Goal: Transaction & Acquisition: Purchase product/service

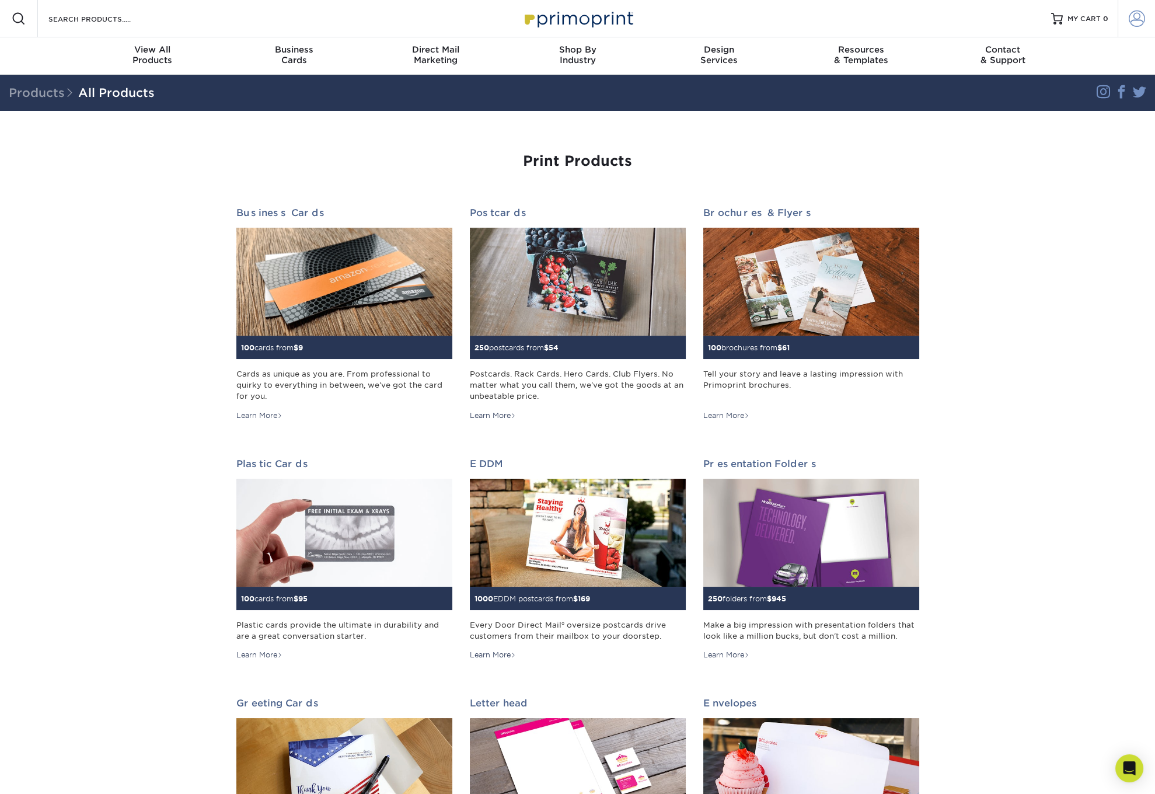
type input "alejandro@avanzaad.com"
click at [1132, 14] on span at bounding box center [1137, 19] width 16 height 16
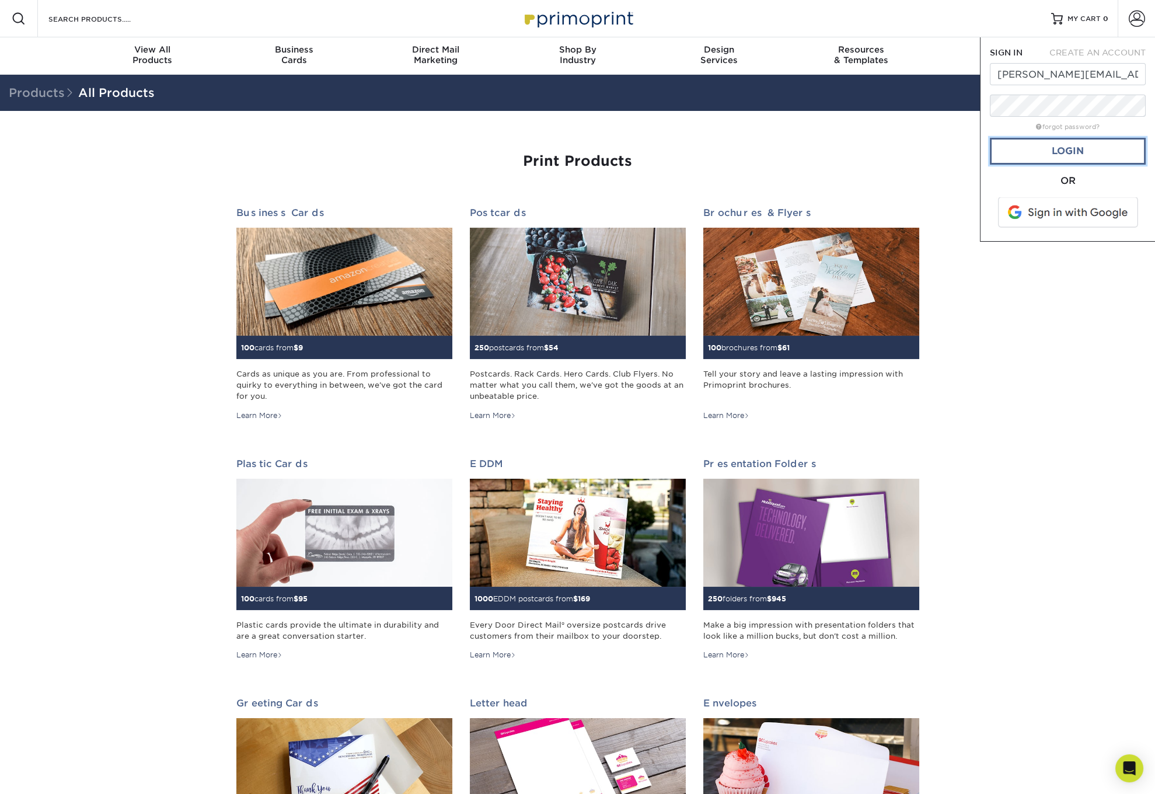
click at [1069, 146] on link "Login" at bounding box center [1068, 151] width 156 height 27
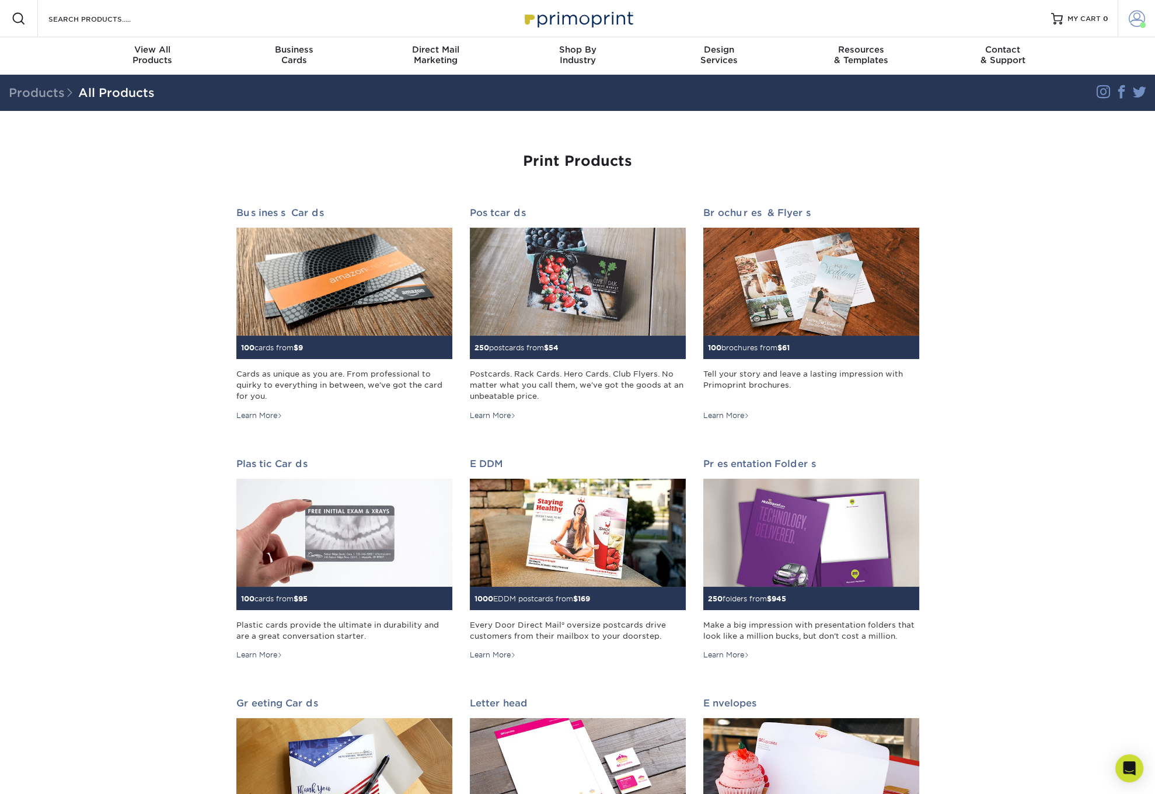
click at [1144, 20] on span at bounding box center [1137, 19] width 16 height 16
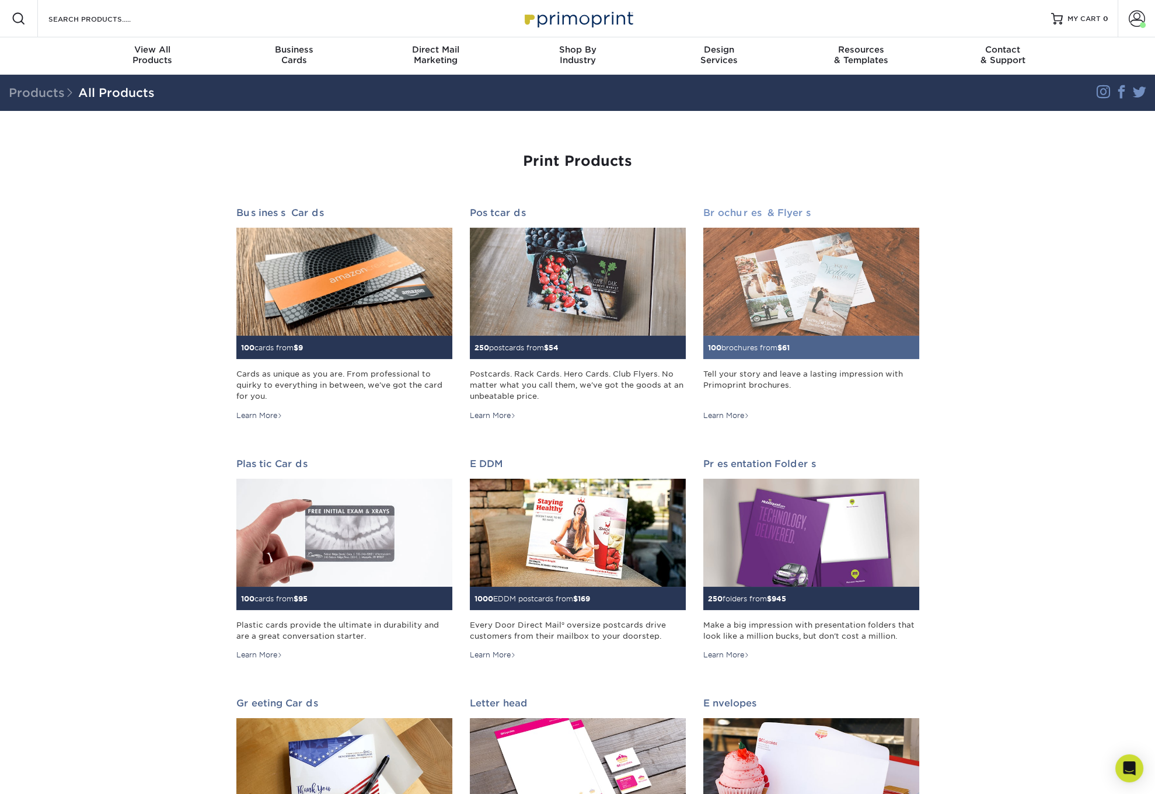
click at [789, 244] on img at bounding box center [811, 282] width 216 height 108
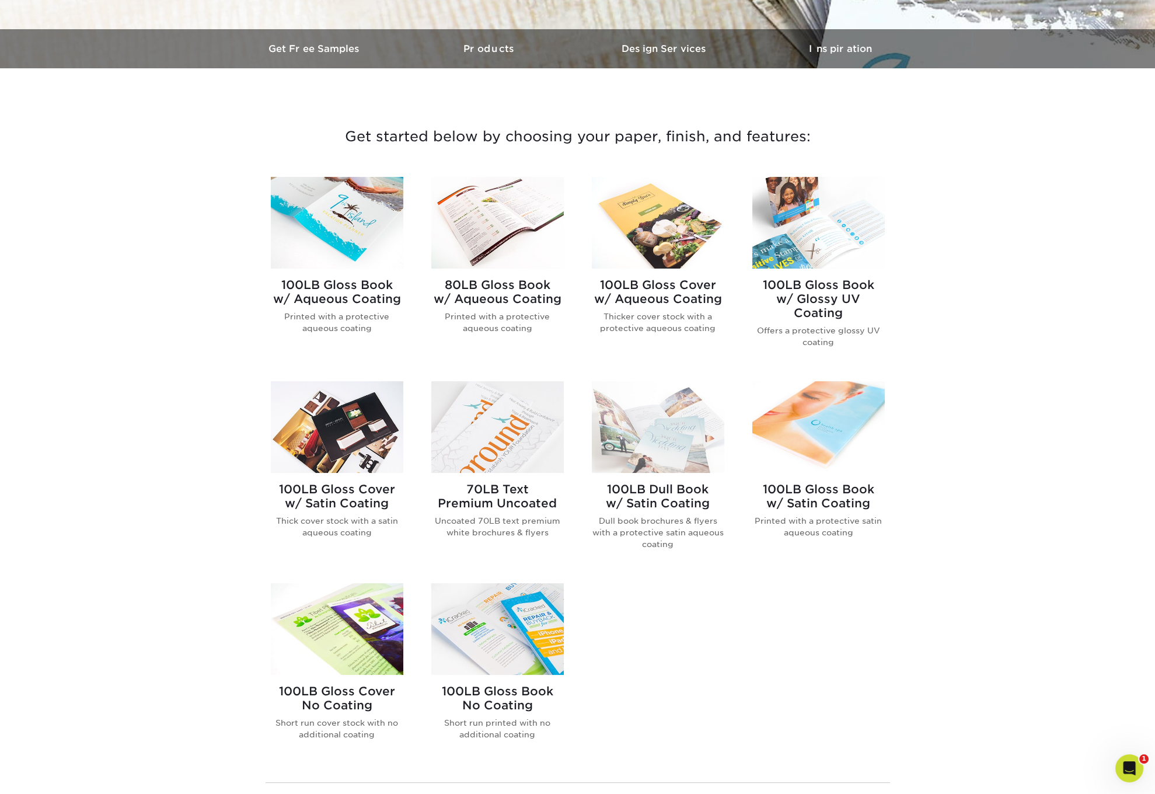
scroll to position [336, 0]
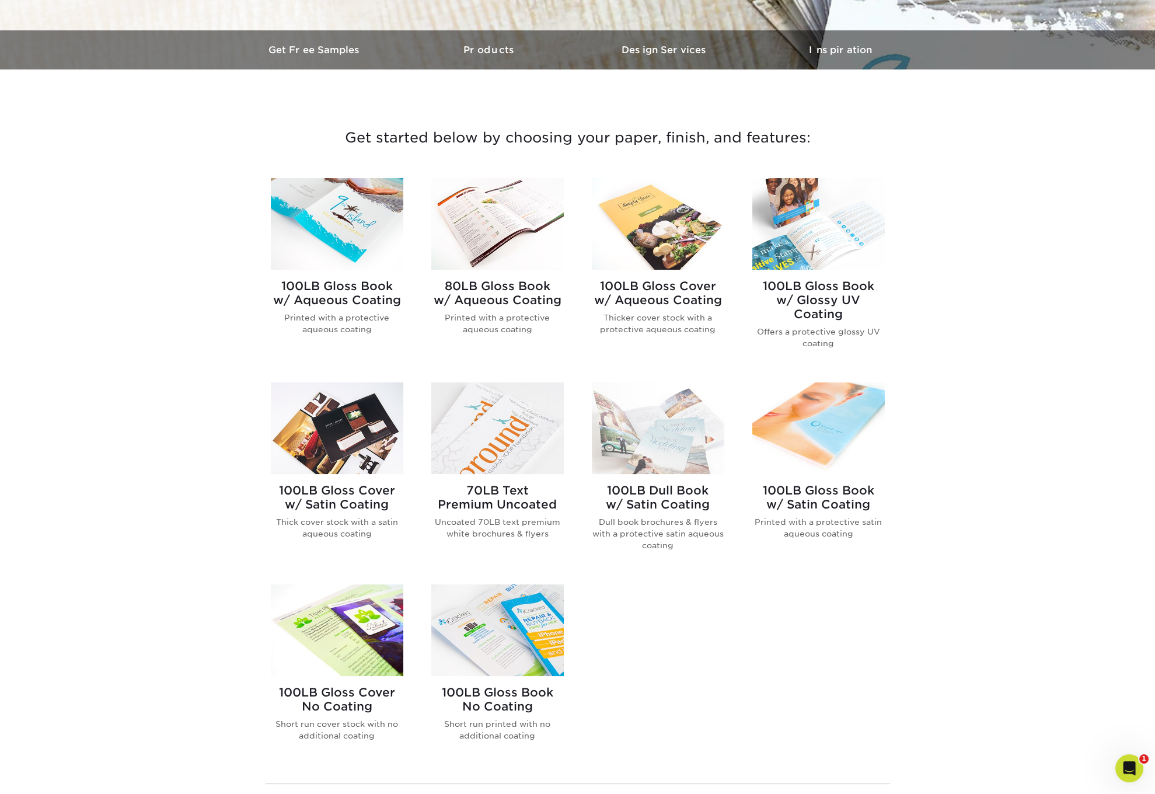
click at [365, 235] on img at bounding box center [337, 224] width 133 height 92
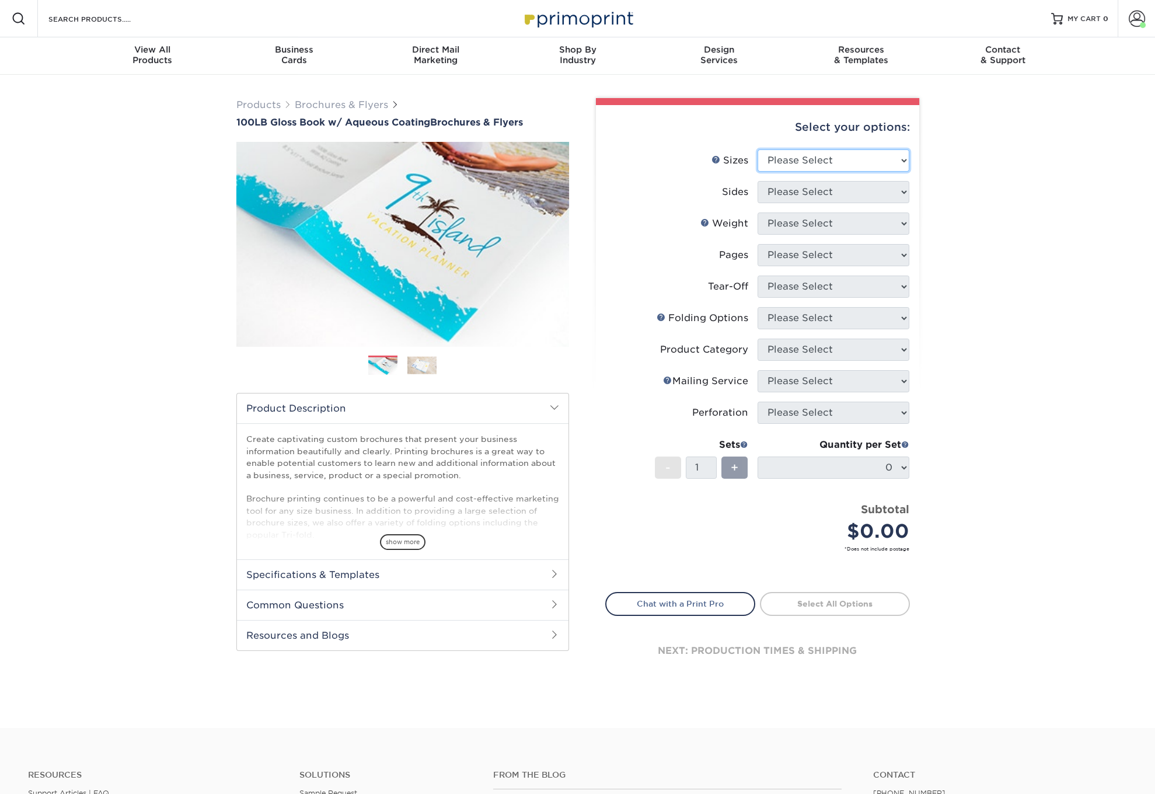
drag, startPoint x: 792, startPoint y: 163, endPoint x: 797, endPoint y: 162, distance: 6.0
click at [797, 162] on select "Please Select 3.5" x 8.5" 3.5" x 11" 3.67" x 8.5" 4" x 6" 4" x 8.5" 4" x 9" 4" …" at bounding box center [834, 160] width 152 height 22
select select "4.00x9.00"
click at [758, 149] on select "Please Select 3.5" x 8.5" 3.5" x 11" 3.67" x 8.5" 4" x 6" 4" x 8.5" 4" x 9" 4" …" at bounding box center [834, 160] width 152 height 22
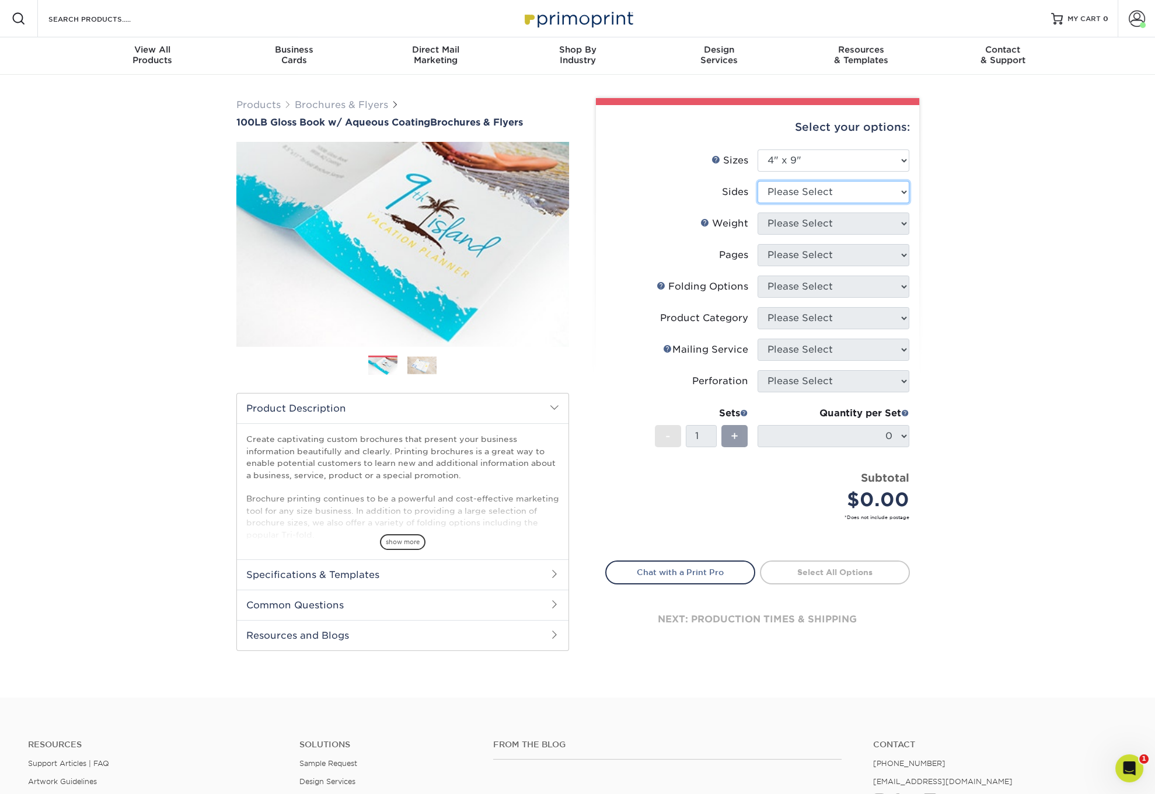
click at [809, 189] on select "Please Select Print Both Sides Print Front Only" at bounding box center [834, 192] width 152 height 22
select select "13abbda7-1d64-4f25-8bb2-c179b224825d"
click at [758, 181] on select "Please Select Print Both Sides Print Front Only" at bounding box center [834, 192] width 152 height 22
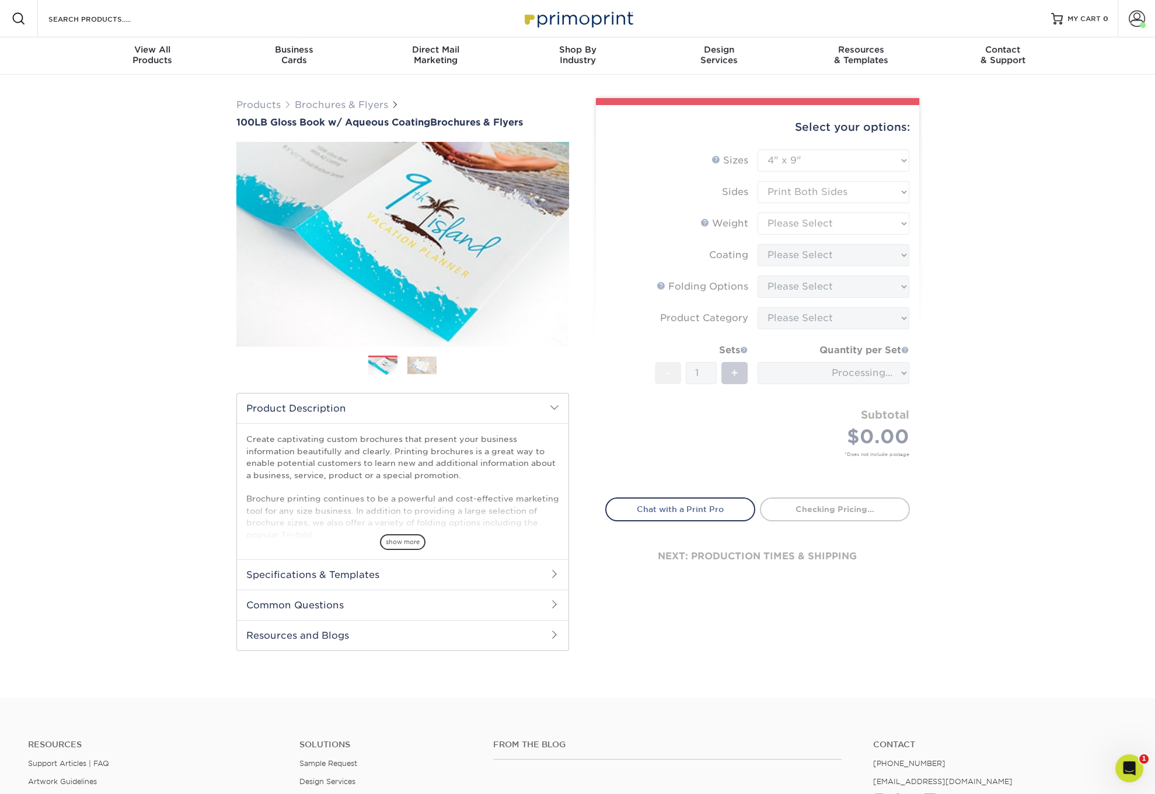
click at [810, 221] on form "Sizes Help Sizes Please Select 3.5" x 8.5" 3.5" x 11" 3.67" x 8.5" 4" x 6" 4" x…" at bounding box center [757, 316] width 305 height 334
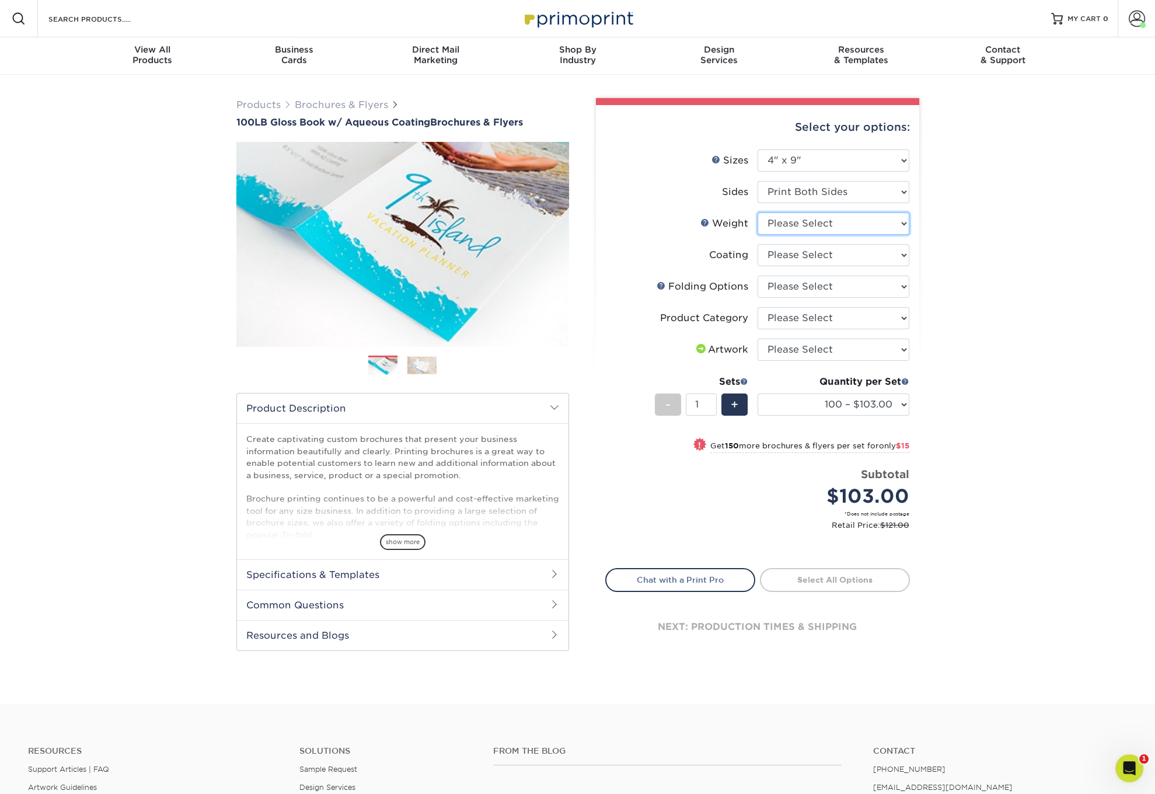
click at [818, 228] on select "Please Select 100LB" at bounding box center [834, 223] width 152 height 22
select select "100LB"
click at [758, 212] on select "Please Select 100LB" at bounding box center [834, 223] width 152 height 22
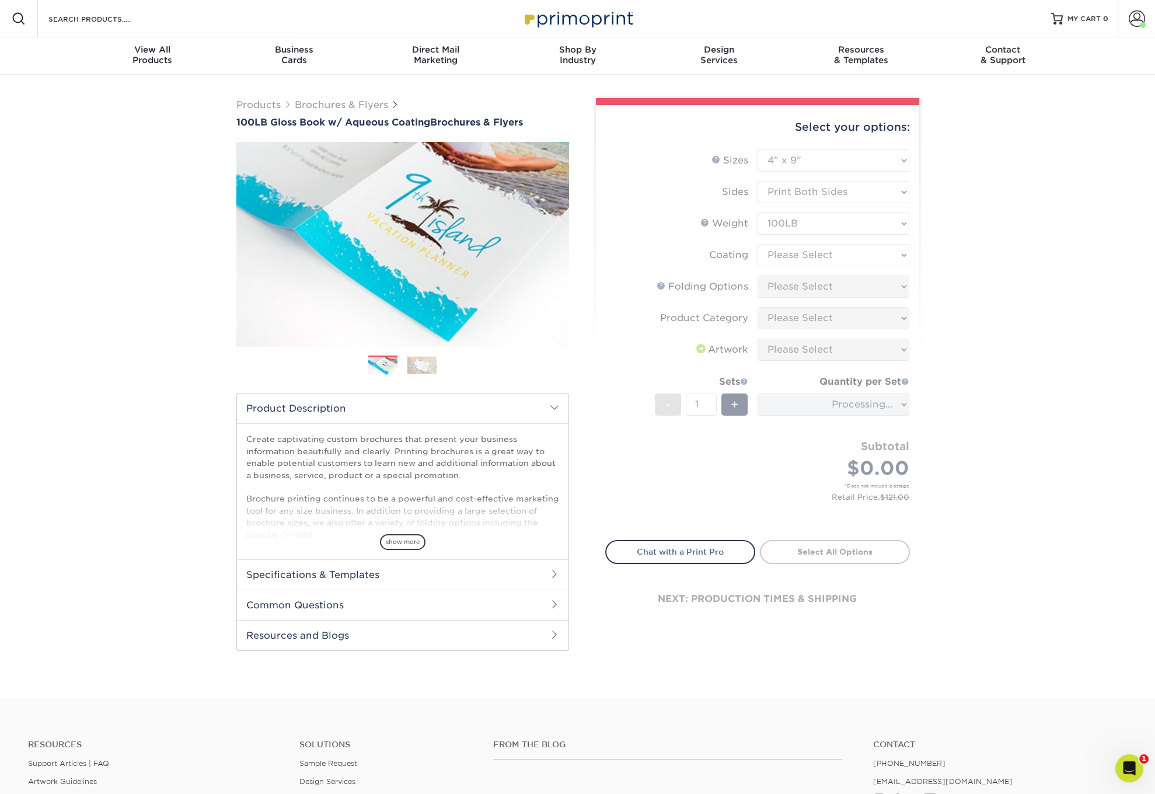
click at [801, 251] on form "Sizes Help Sizes Please Select 3.5" x 8.5" 3.5" x 11" 3.67" x 8.5" 4" x 6" 4" x…" at bounding box center [757, 337] width 305 height 377
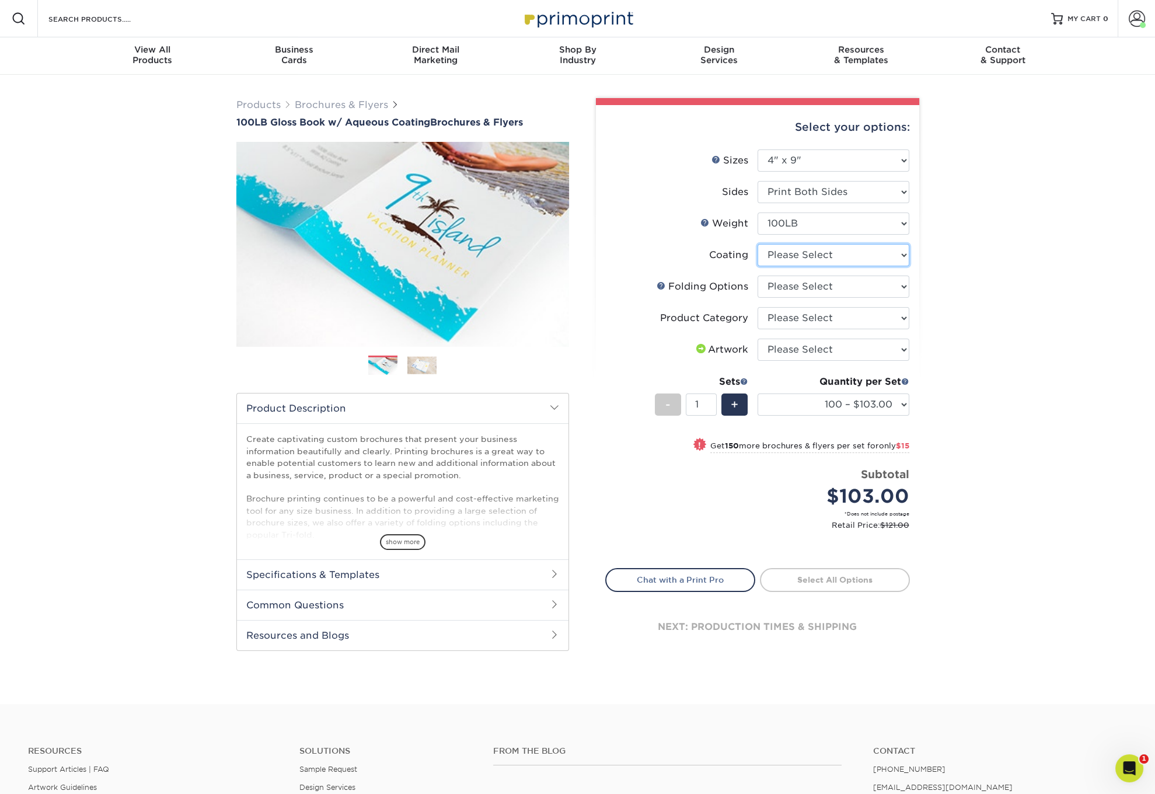
click at [807, 255] on select at bounding box center [834, 255] width 152 height 22
select select "d41dab50-ff65-4f4f-bb17-2afe4d36ae33"
click at [758, 244] on select at bounding box center [834, 255] width 152 height 22
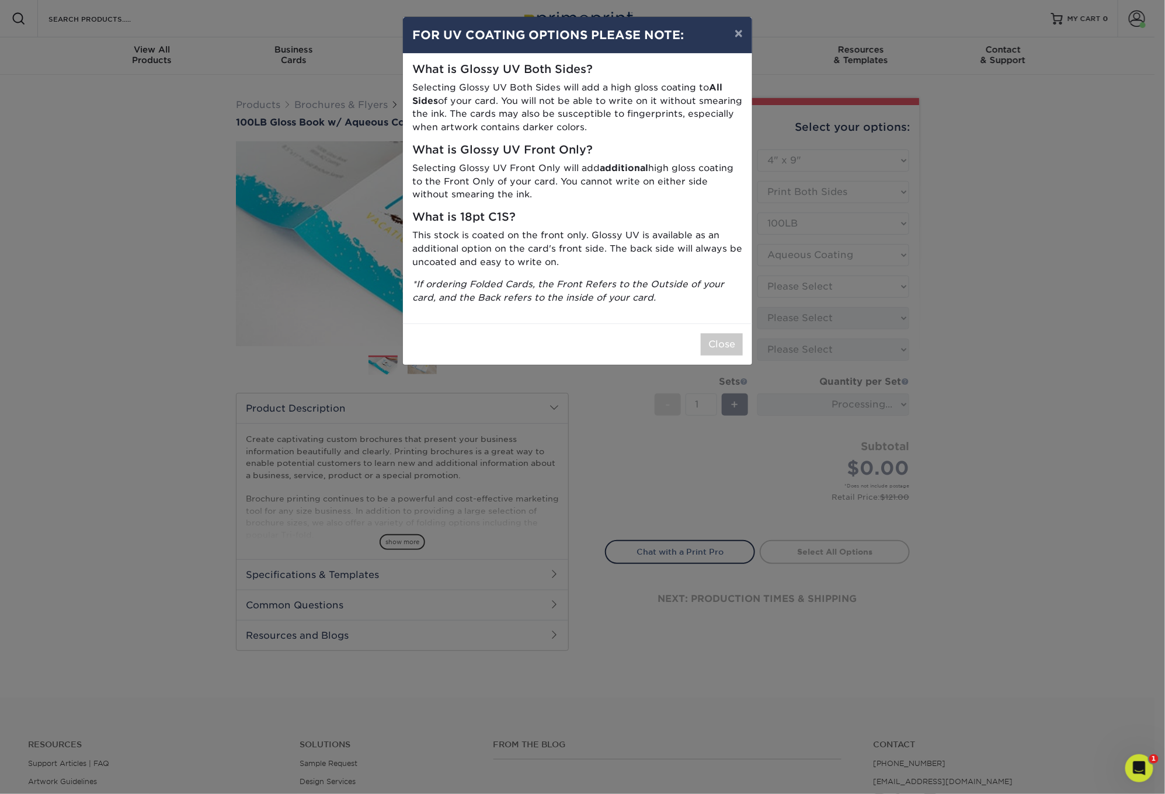
click at [804, 286] on div "× FOR UV COATING OPTIONS PLEASE NOTE: What is Glossy UV Both Sides? Selecting G…" at bounding box center [582, 397] width 1165 height 794
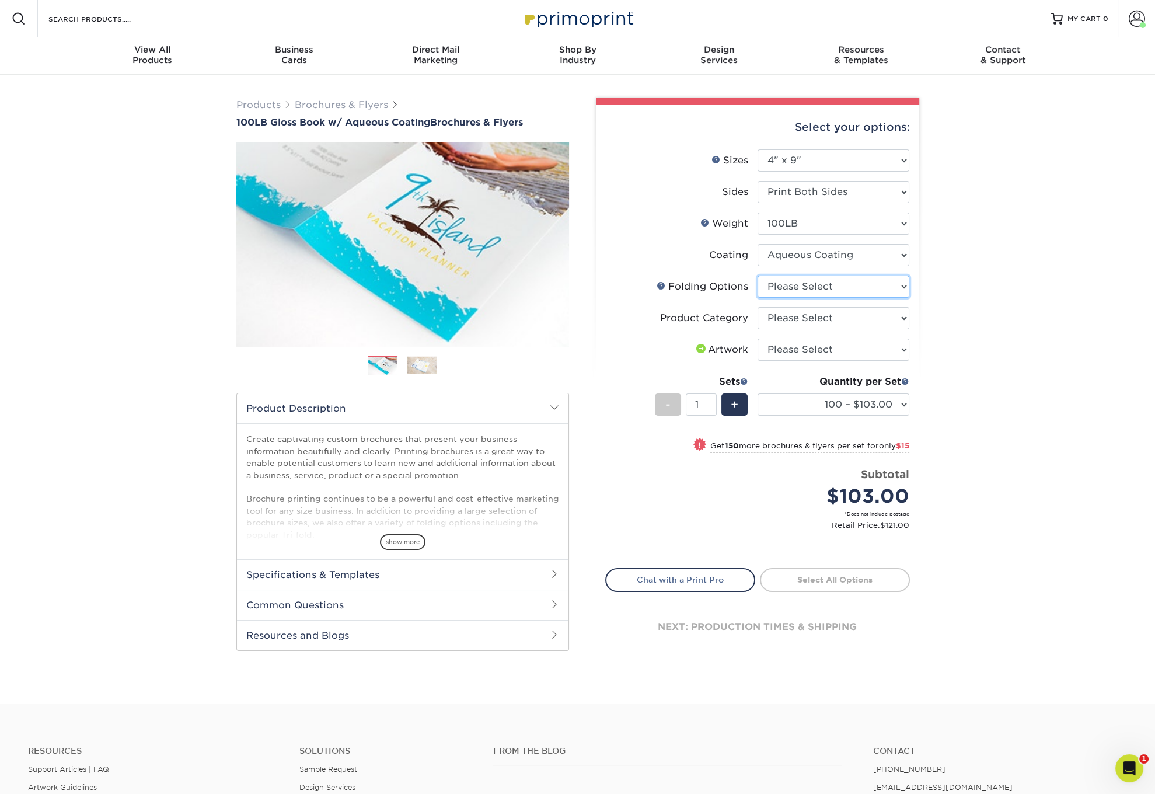
click at [846, 285] on select "Please Select FLAT - No Folding Tri-Fold / Letter Fold Z-Fold Half-Fold" at bounding box center [834, 287] width 152 height 22
select select "6bd2fd9e-193e-4811-88f7-94c08206d735"
click at [758, 276] on select "Please Select FLAT - No Folding Tri-Fold / Letter Fold Z-Fold Half-Fold" at bounding box center [834, 287] width 152 height 22
click at [812, 326] on select "Please Select Flyers and Brochures" at bounding box center [834, 318] width 152 height 22
select select "1a668080-6b7c-4174-b399-2c3833b27ef4"
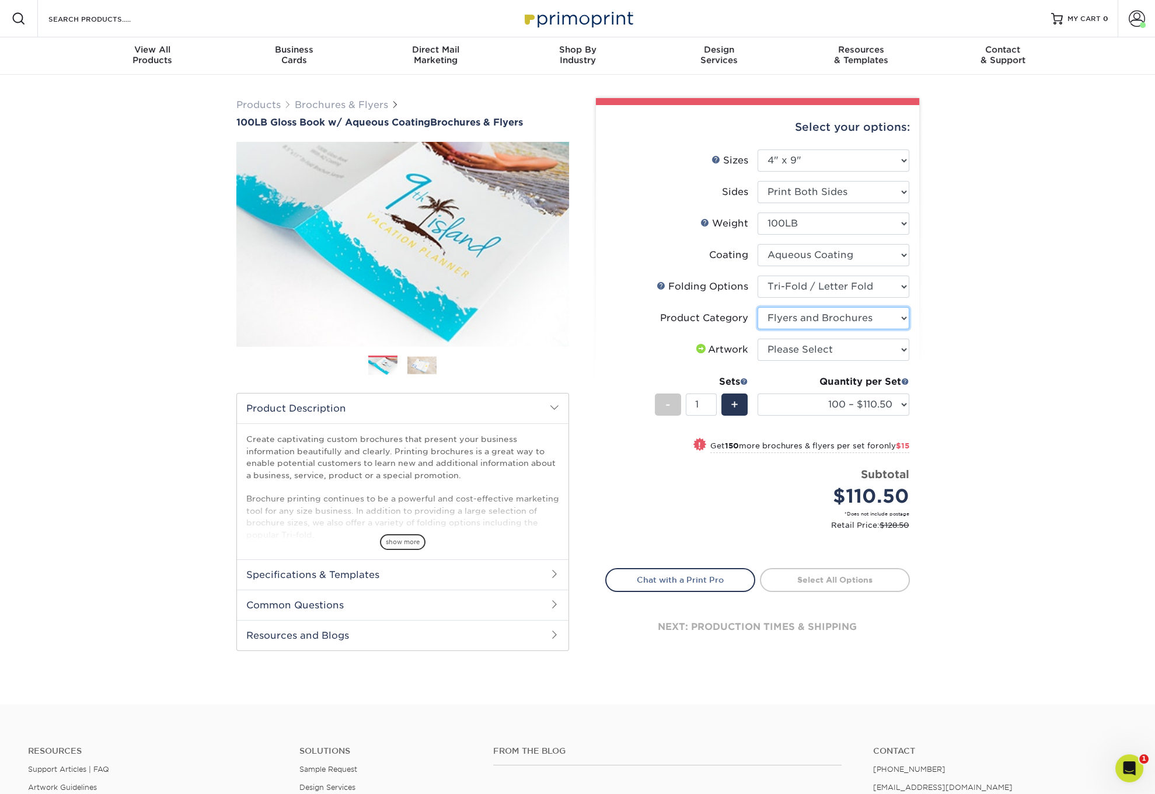
click at [758, 307] on select "Please Select Flyers and Brochures" at bounding box center [834, 318] width 152 height 22
click at [826, 347] on select "Please Select I will upload files I need a design - $175" at bounding box center [834, 350] width 152 height 22
select select "upload"
click at [758, 339] on select "Please Select I will upload files I need a design - $175" at bounding box center [834, 350] width 152 height 22
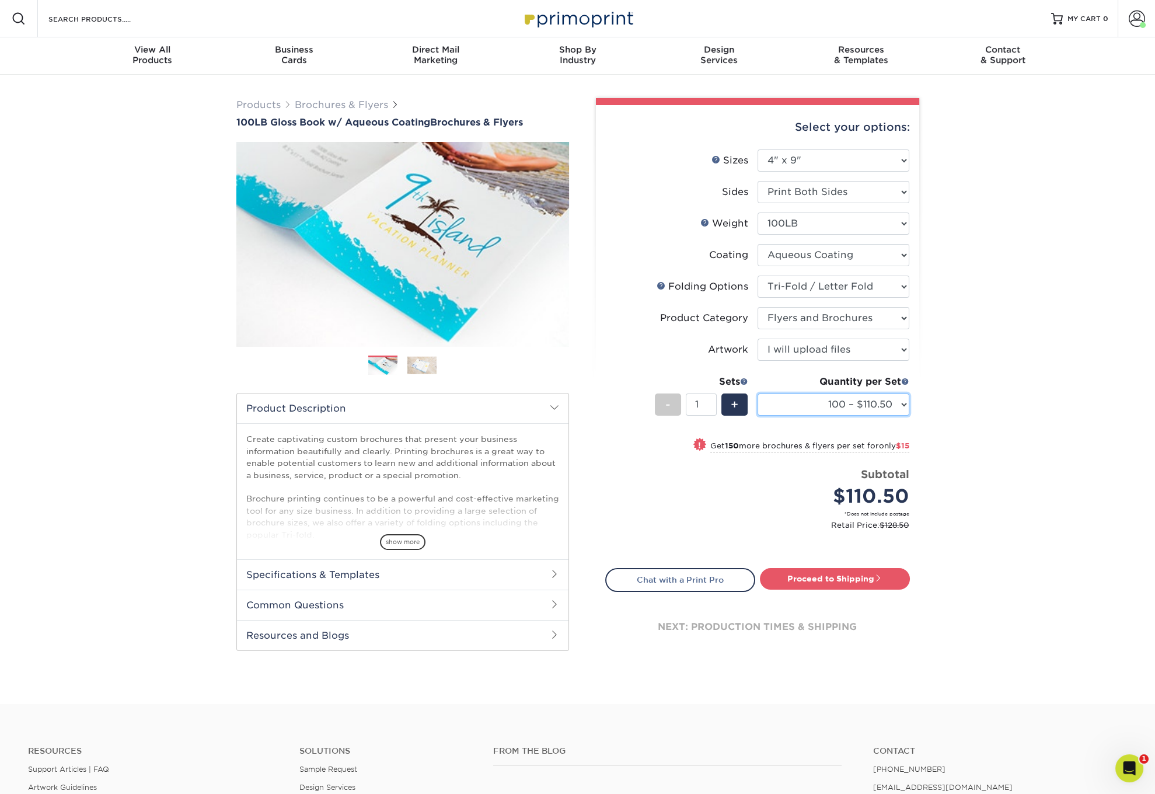
click at [836, 401] on select "100 – $110.50 250 – $125.50 500 – $139.00 1000 – $163.75 2000 – $190.75 2500 – …" at bounding box center [834, 404] width 152 height 22
click at [758, 393] on select "100 – $110.50 250 – $125.50 500 – $139.00 1000 – $163.75 2000 – $190.75 2500 – …" at bounding box center [834, 404] width 152 height 22
click at [855, 257] on select at bounding box center [834, 255] width 152 height 22
click at [758, 244] on select at bounding box center [834, 255] width 152 height 22
click at [403, 541] on span "show more" at bounding box center [403, 542] width 46 height 16
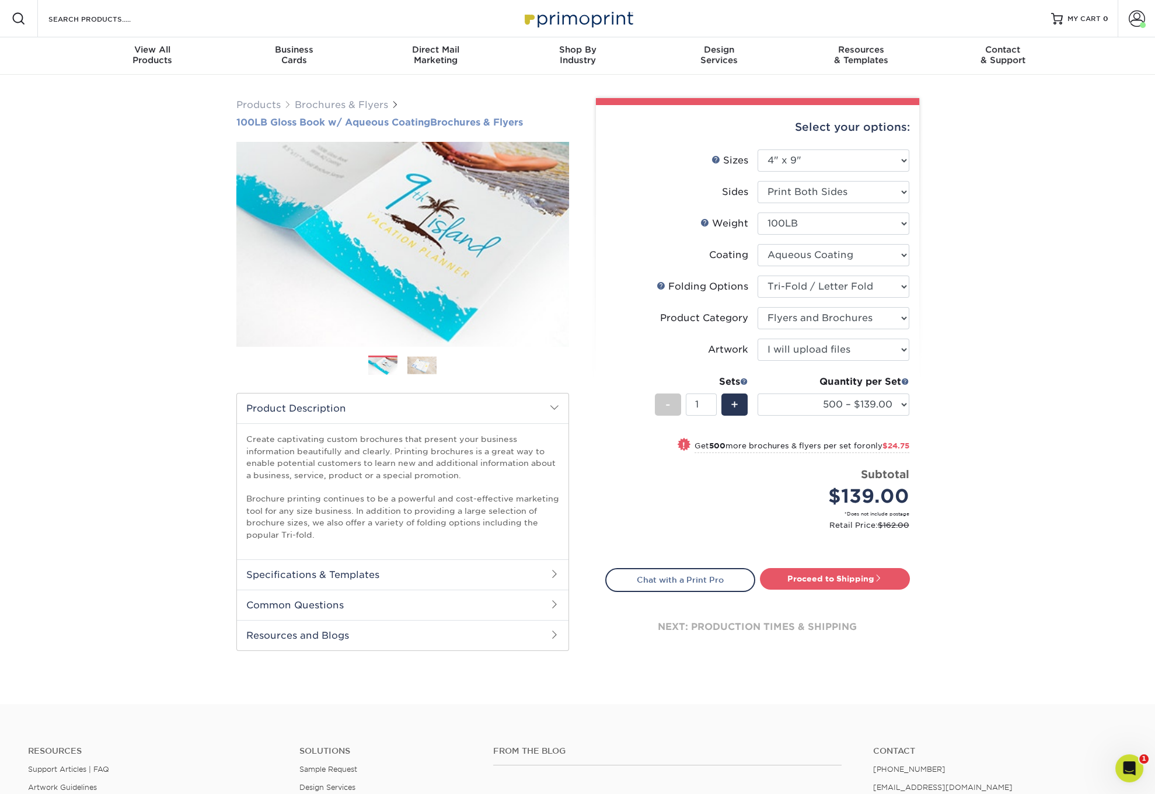
drag, startPoint x: 229, startPoint y: 121, endPoint x: 536, endPoint y: 120, distance: 307.1
click at [536, 120] on div "Products Brochures & Flyers 100LB Gloss Book w/ Aqueous Coating Brochures & Fly…" at bounding box center [403, 377] width 350 height 559
copy h1 "100LB Gloss Book w/ Aqueous Coating Brochures & Flyers"
click at [882, 482] on div "$139.00" at bounding box center [837, 496] width 143 height 28
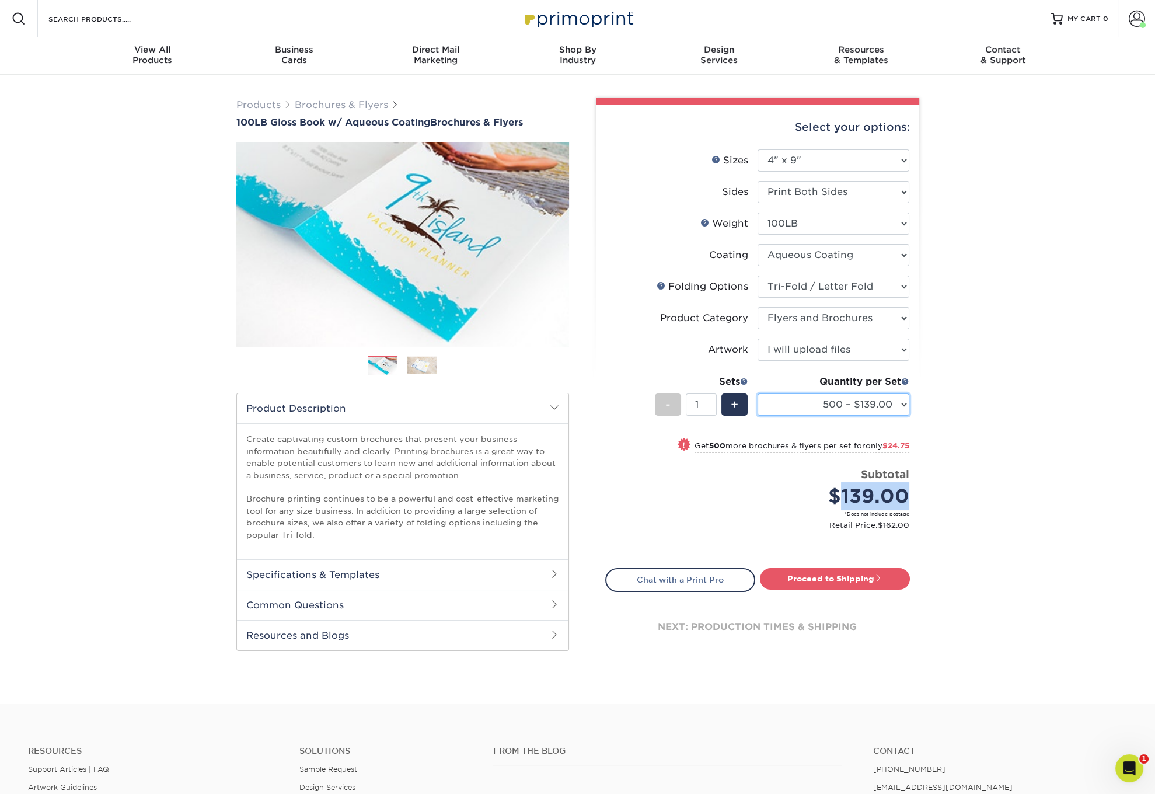
click at [851, 401] on select "100 – $110.50 250 – $125.50 500 – $139.00 1000 – $163.75 2000 – $190.75 2500 – …" at bounding box center [834, 404] width 152 height 22
select select "1000 – $163.75"
click at [758, 393] on select "100 – $110.50 250 – $125.50 500 – $139.00 1000 – $163.75 2000 – $190.75 2500 – …" at bounding box center [834, 404] width 152 height 22
click at [828, 577] on link "Proceed to Shipping" at bounding box center [835, 578] width 150 height 21
type input "Set 1"
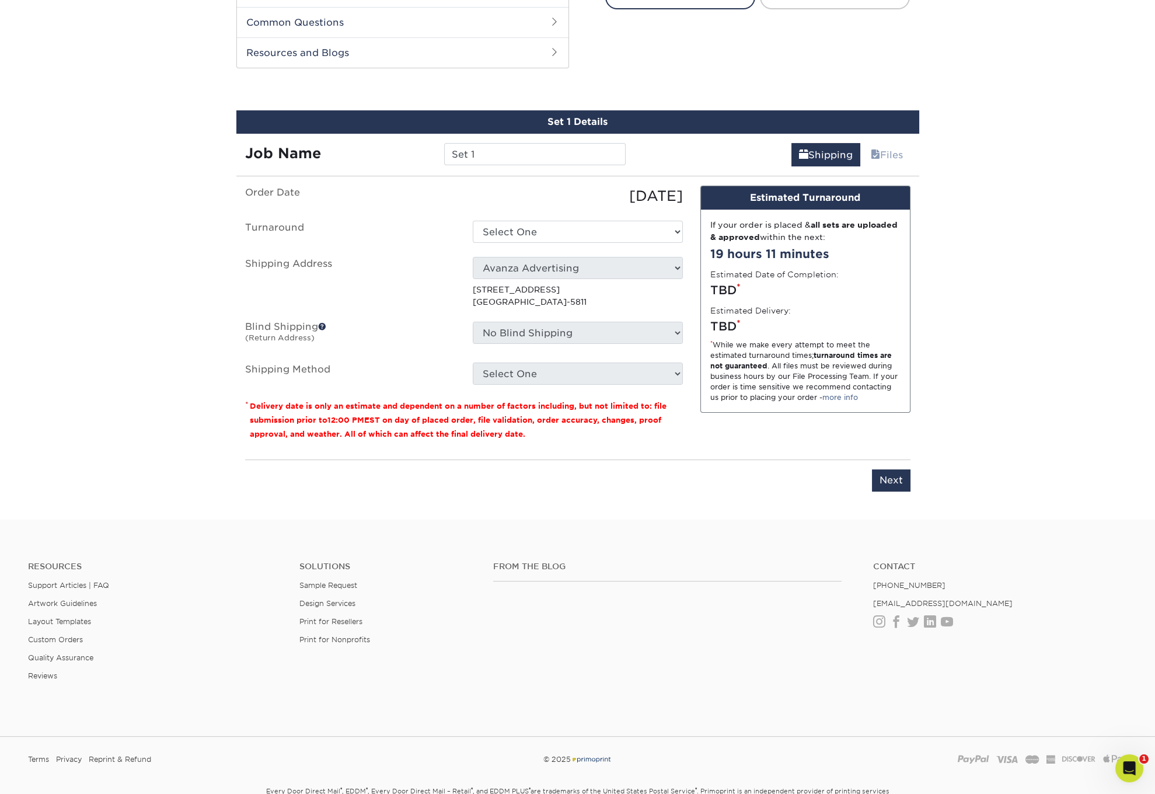
scroll to position [598, 0]
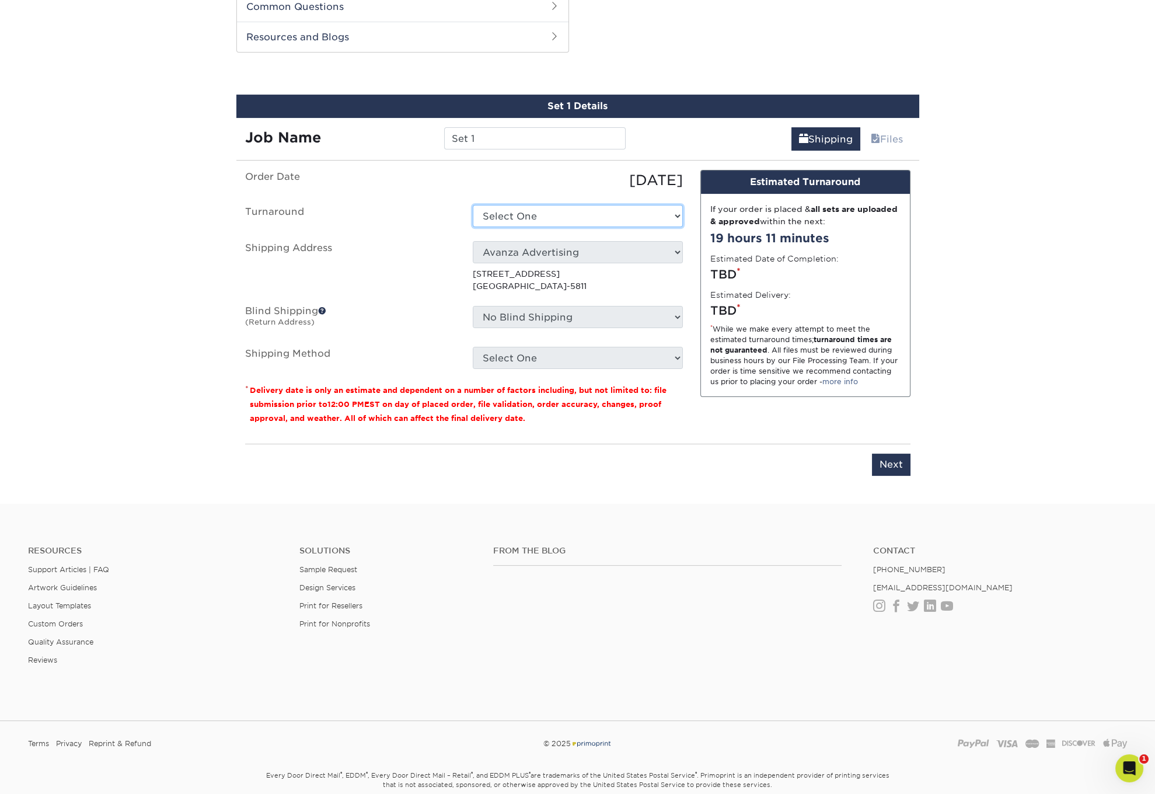
click at [583, 214] on select "Select One 2-4 Business Days 2 Day Next Business Day" at bounding box center [578, 216] width 210 height 22
select select "e87e6cb5-8670-4230-aa5b-812260fbac9e"
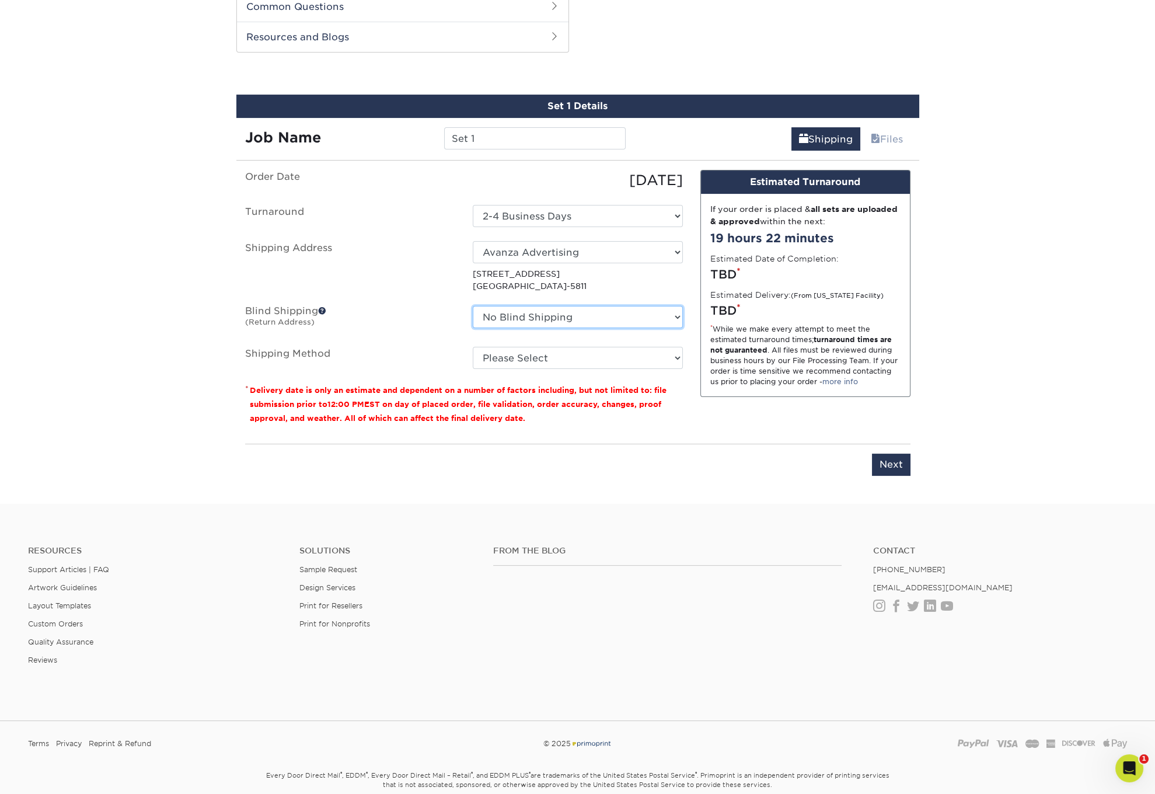
click at [548, 311] on select "No Blind Shipping AVANZA Avanza Advertising BKS Media ELI_Nashville + Add New A…" at bounding box center [578, 317] width 210 height 22
click at [525, 359] on select "Please Select Ground Shipping (+$23.87) 3 Day Shipping Service (+$46.46) 2 Day …" at bounding box center [578, 358] width 210 height 22
select select "03"
click at [473, 347] on select "Please Select Ground Shipping (+$23.87) 3 Day Shipping Service (+$46.46) 2 Day …" at bounding box center [578, 358] width 210 height 22
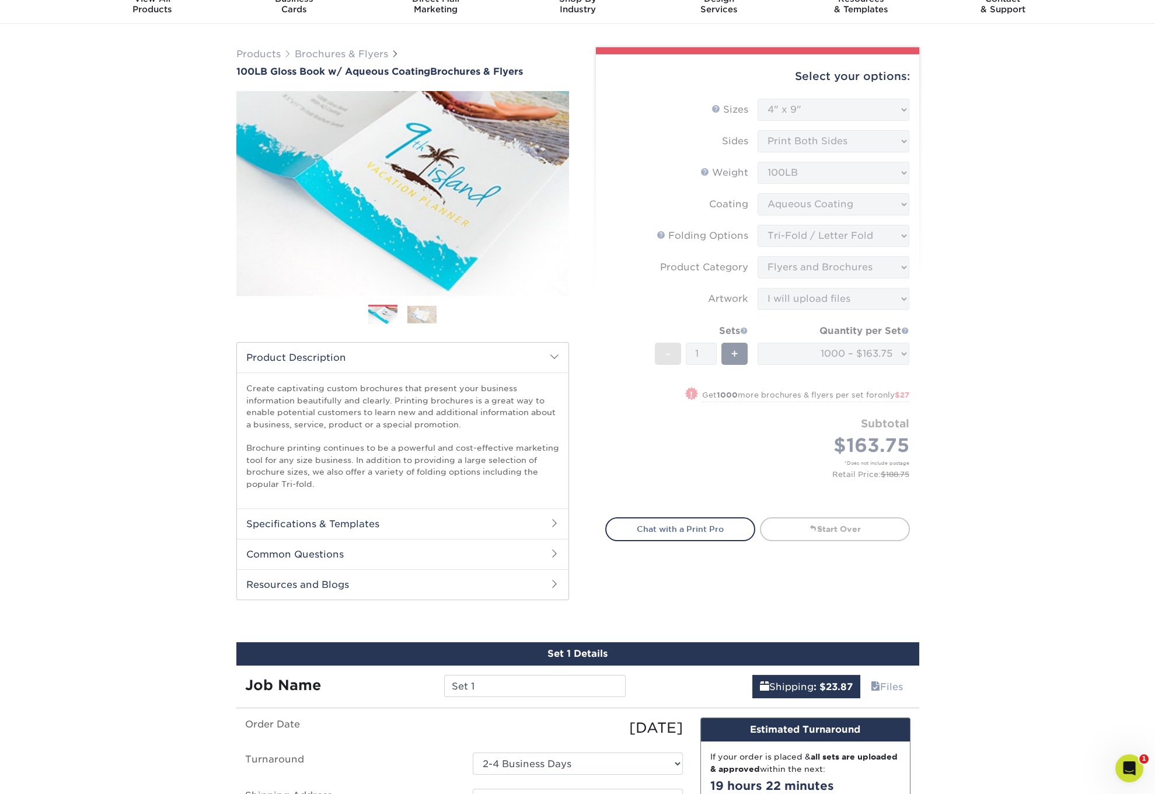
scroll to position [0, 0]
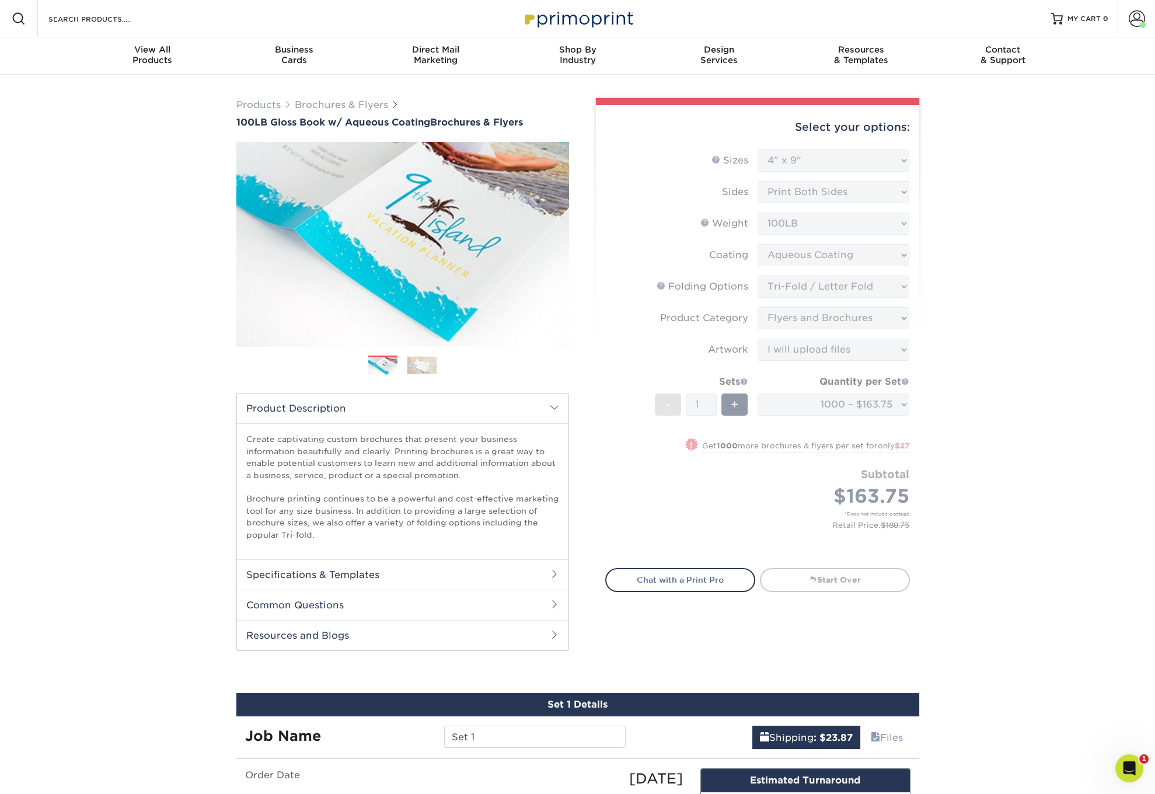
click at [883, 403] on form "Sizes Help Sizes Please Select 3.5" x 8.5" 3.5" x 11" 3.67" x 8.5" 4" x 6" 4" x…" at bounding box center [757, 351] width 305 height 405
click at [1015, 488] on div "Products Brochures & Flyers 100LB Gloss Book w/ Aqueous Coating Brochures & Fly…" at bounding box center [577, 588] width 1155 height 1027
